Goal: Transaction & Acquisition: Purchase product/service

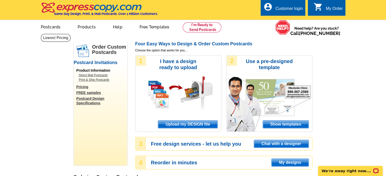
click at [290, 9] on div "Customer login" at bounding box center [288, 9] width 27 height 7
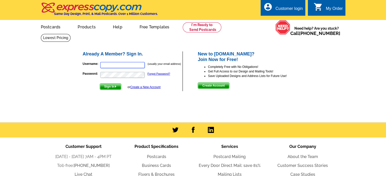
click at [121, 65] on input "Username:" at bounding box center [122, 65] width 44 height 6
type input "[EMAIL_ADDRESS][DOMAIN_NAME]"
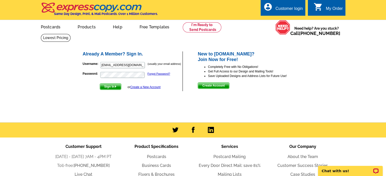
click at [111, 86] on span "Sign In" at bounding box center [110, 87] width 21 height 6
